Goal: Find specific page/section: Find specific page/section

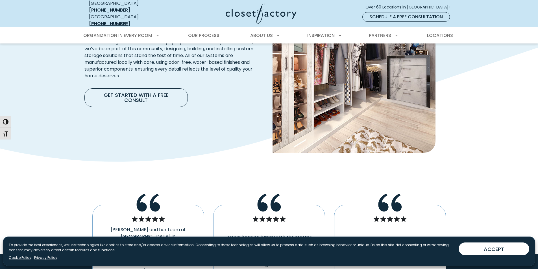
scroll to position [734, 0]
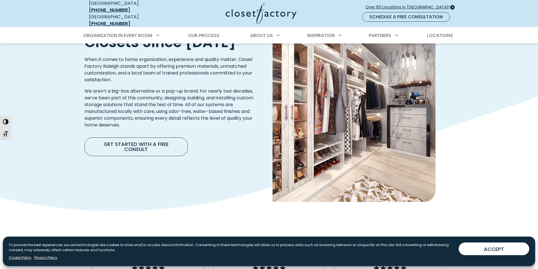
click at [430, 5] on span "Over 60 Locations in [GEOGRAPHIC_DATA]!" at bounding box center [409, 7] width 89 height 6
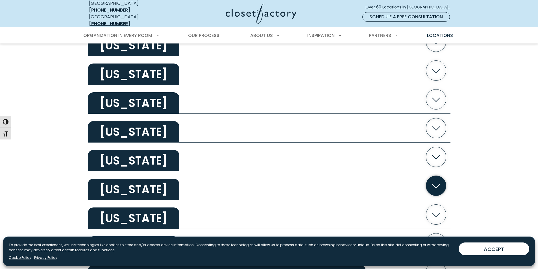
scroll to position [1101, 0]
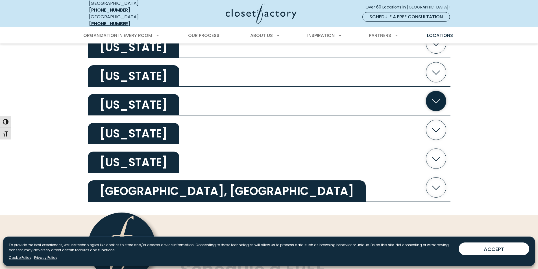
click at [437, 99] on icon "button" at bounding box center [436, 101] width 8 height 4
